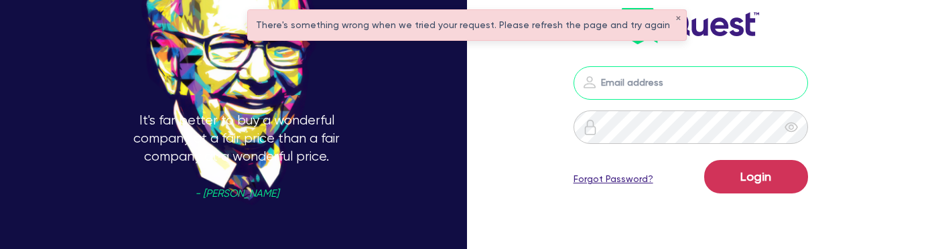
type input "[PERSON_NAME][EMAIL_ADDRESS][PERSON_NAME][DOMAIN_NAME]"
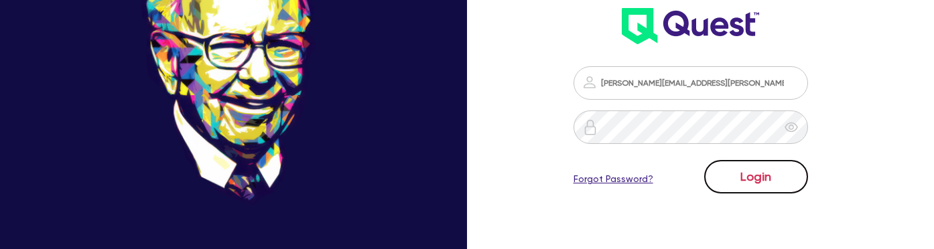
click at [771, 181] on button "Login" at bounding box center [757, 177] width 104 height 34
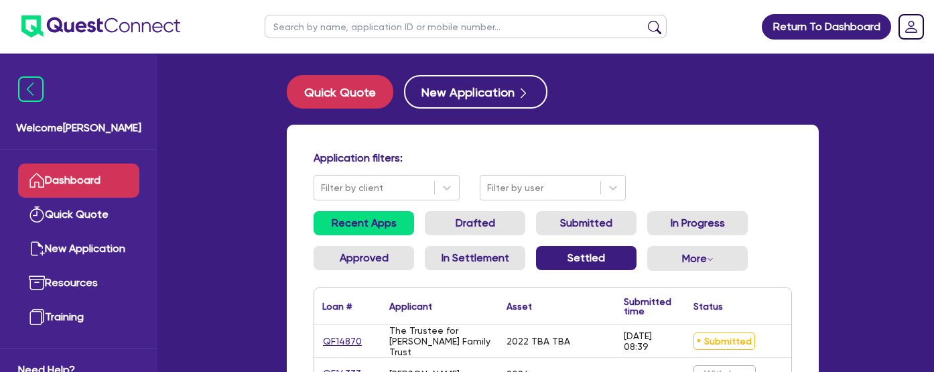
click at [536, 249] on link "Settled" at bounding box center [586, 258] width 101 height 24
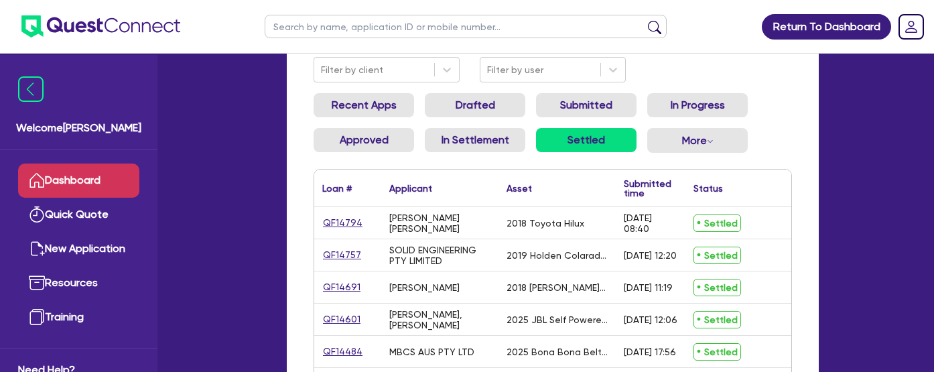
scroll to position [125, 0]
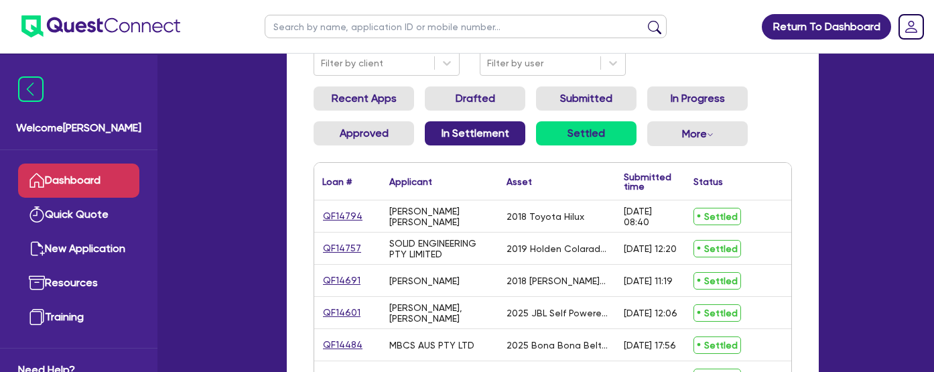
click at [425, 129] on link "In Settlement" at bounding box center [475, 133] width 101 height 24
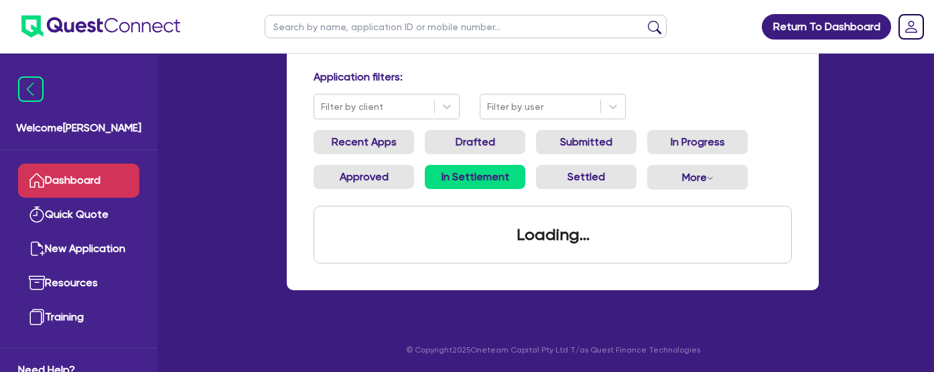
scroll to position [125, 0]
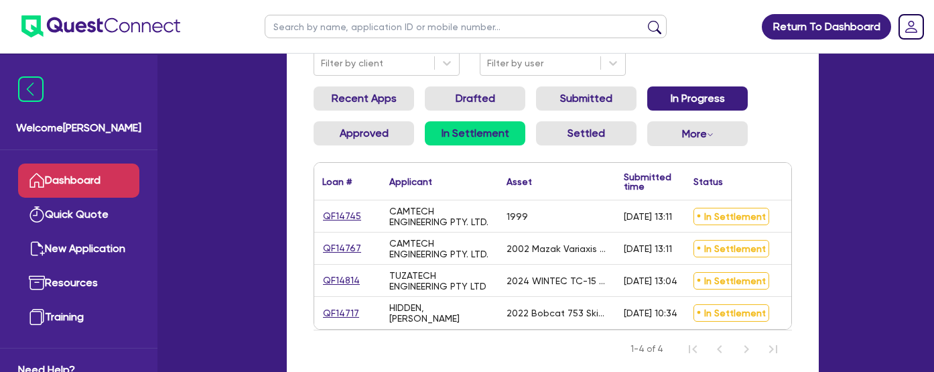
click at [648, 98] on link "In Progress" at bounding box center [698, 98] width 101 height 24
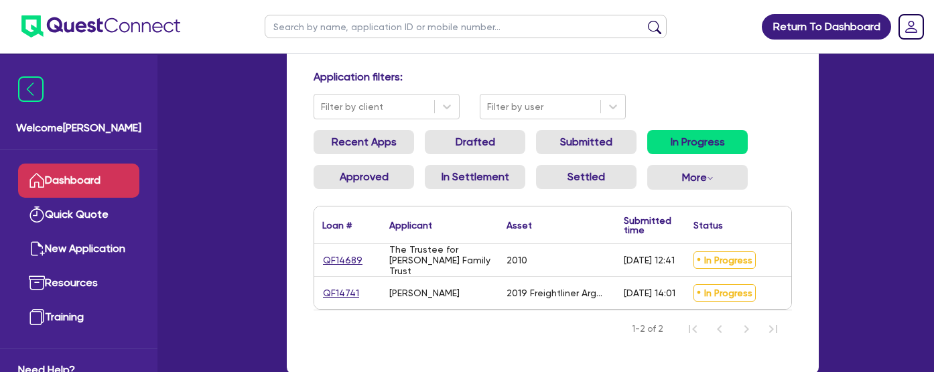
scroll to position [125, 0]
